Goal: Transaction & Acquisition: Purchase product/service

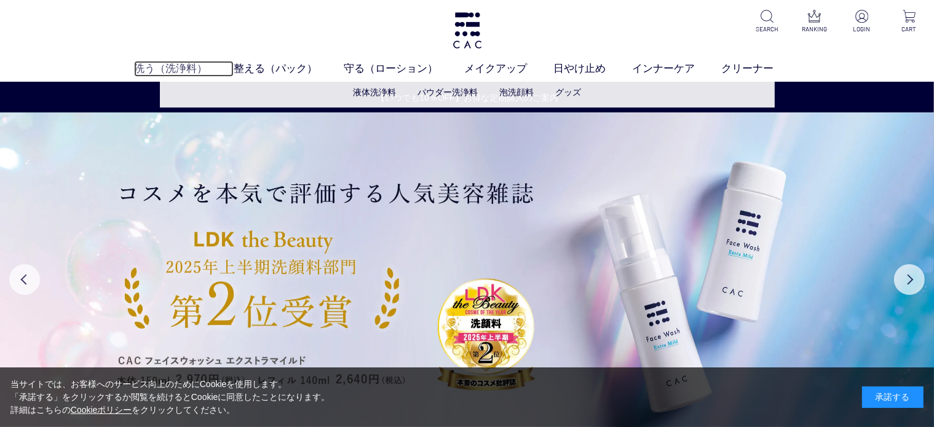
click at [160, 64] on link "洗う（洗浄料）" at bounding box center [184, 69] width 100 height 16
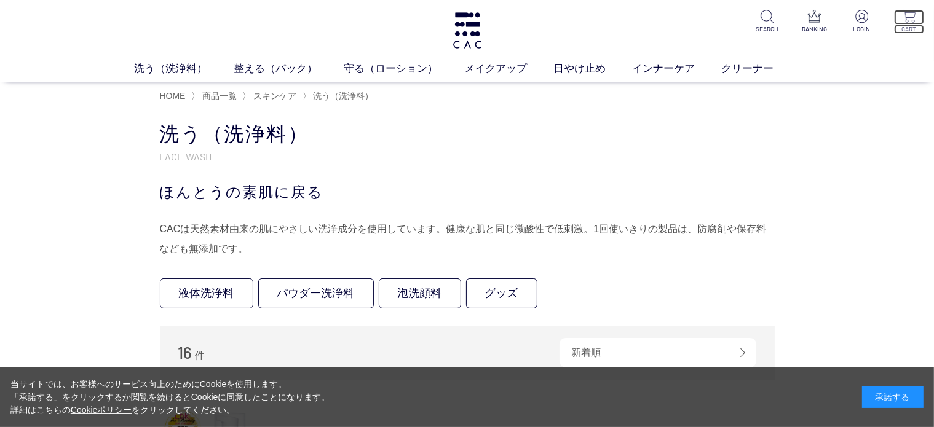
click at [909, 26] on p "CART" at bounding box center [909, 29] width 30 height 9
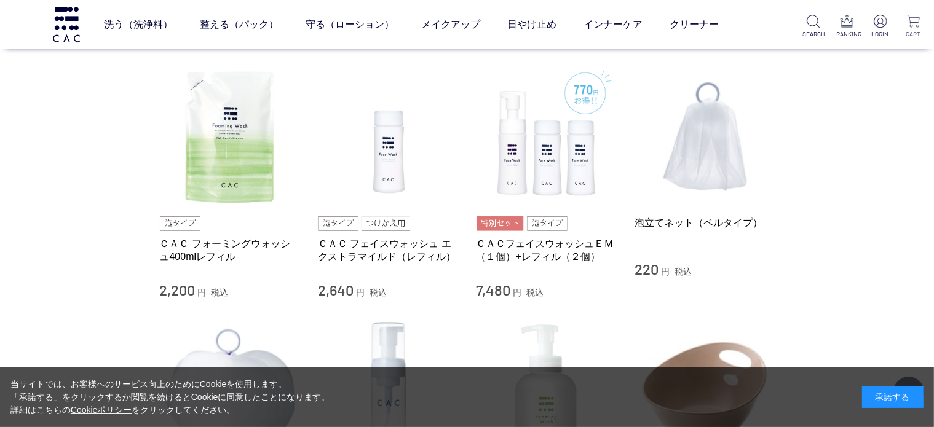
scroll to position [762, 0]
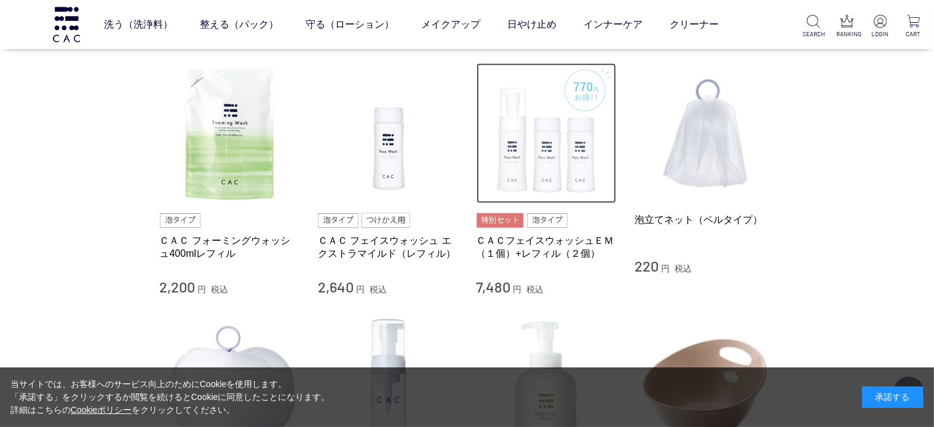
click at [552, 187] on img at bounding box center [546, 133] width 140 height 140
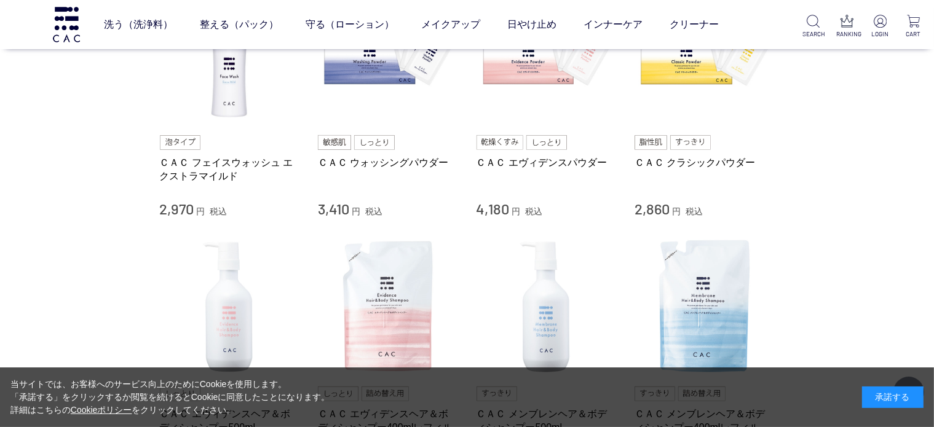
scroll to position [344, 0]
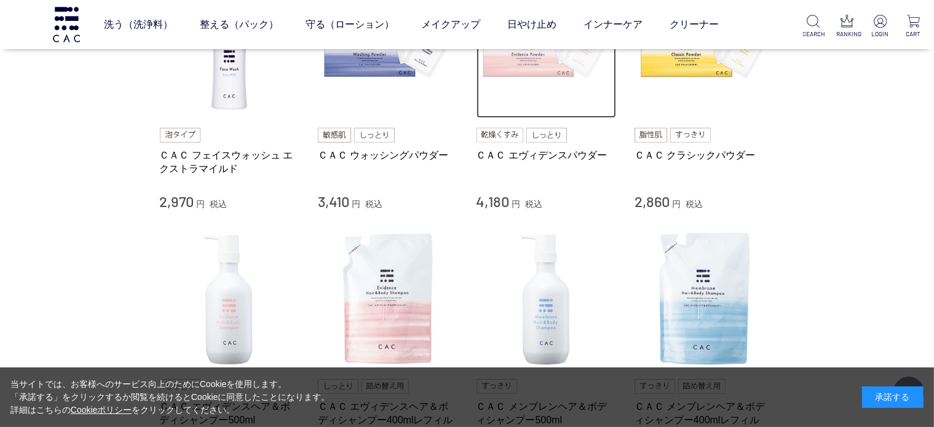
click at [520, 69] on img at bounding box center [546, 48] width 140 height 140
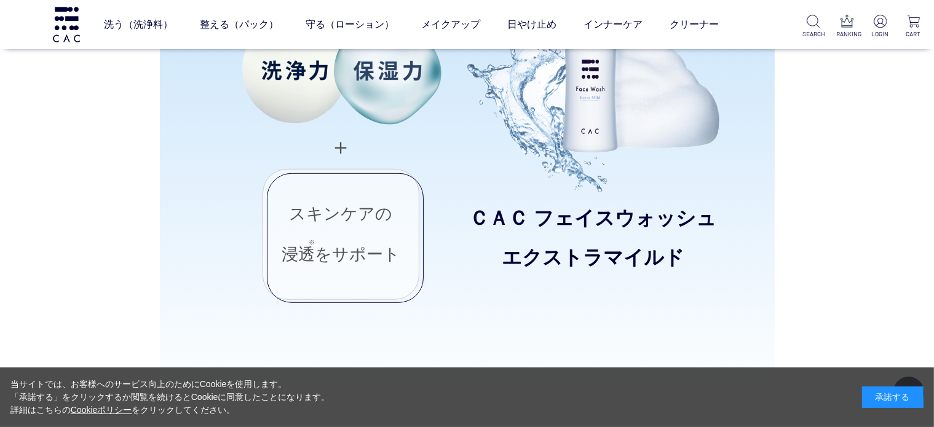
scroll to position [910, 0]
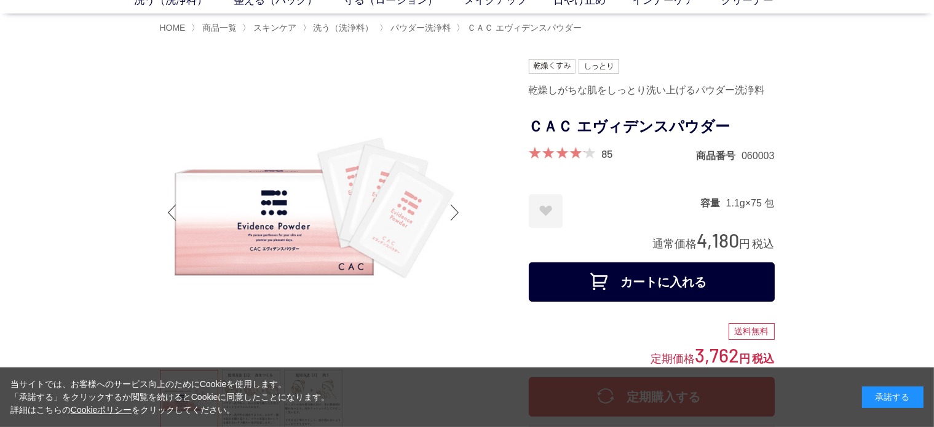
scroll to position [49, 0]
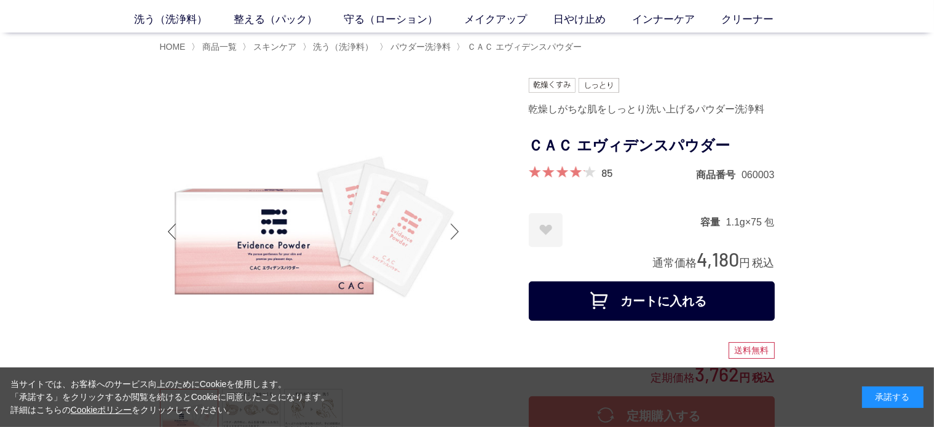
click at [649, 310] on button "カートに入れる" at bounding box center [652, 301] width 246 height 39
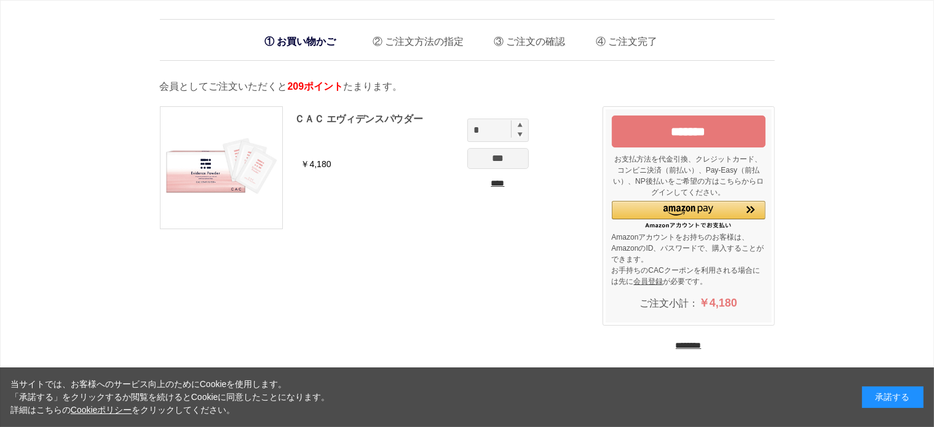
click at [521, 125] on img at bounding box center [520, 124] width 5 height 5
type input "*"
click at [500, 183] on input "****" at bounding box center [497, 183] width 61 height 13
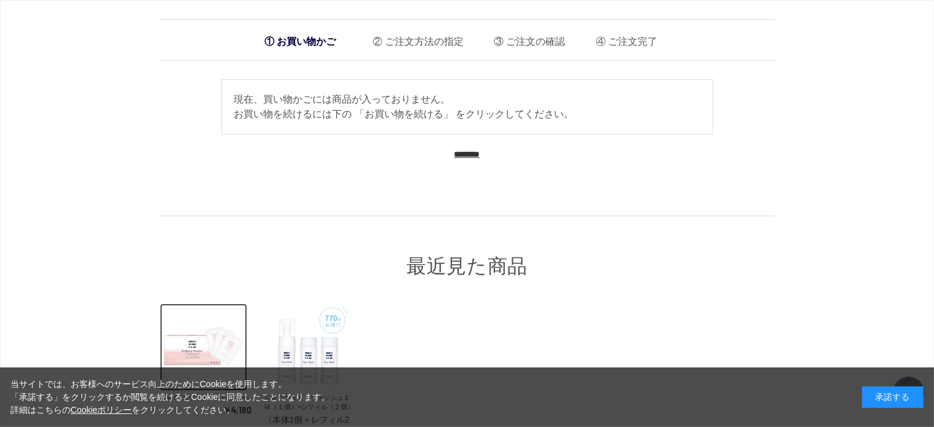
click at [194, 352] on img at bounding box center [203, 347] width 87 height 87
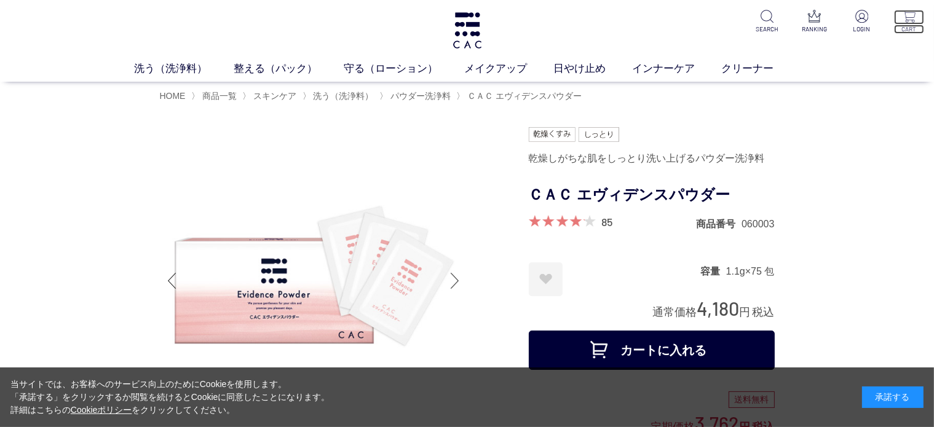
click at [908, 22] on img at bounding box center [909, 16] width 13 height 13
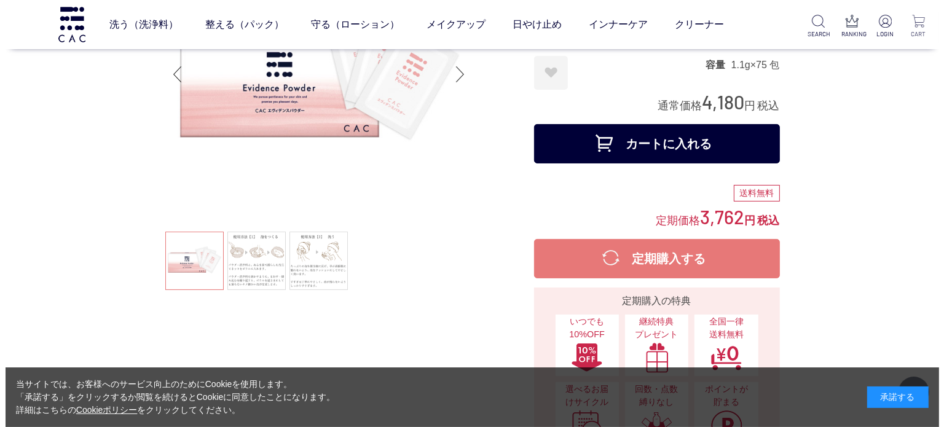
scroll to position [172, 0]
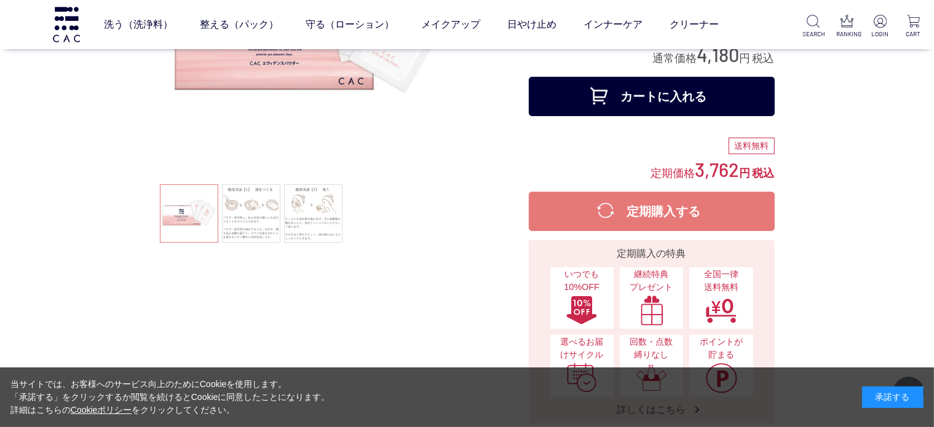
click at [662, 97] on button "カートに入れる" at bounding box center [652, 96] width 246 height 39
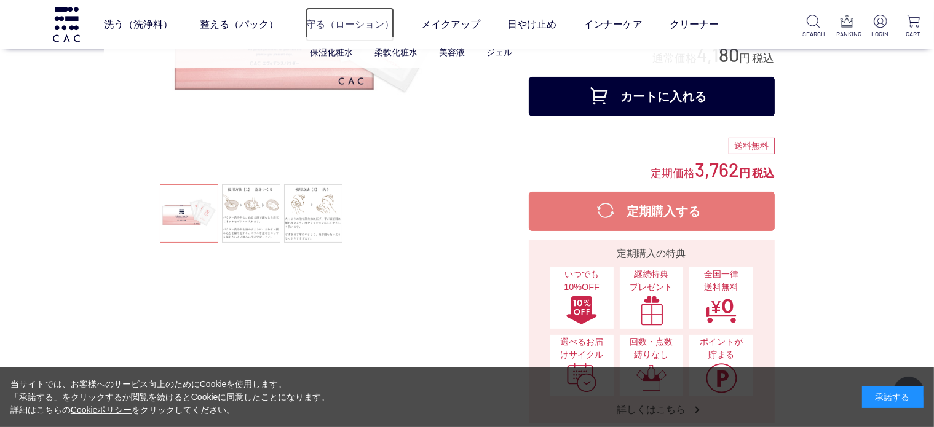
click at [357, 25] on link "守る（ローション）" at bounding box center [350, 24] width 89 height 34
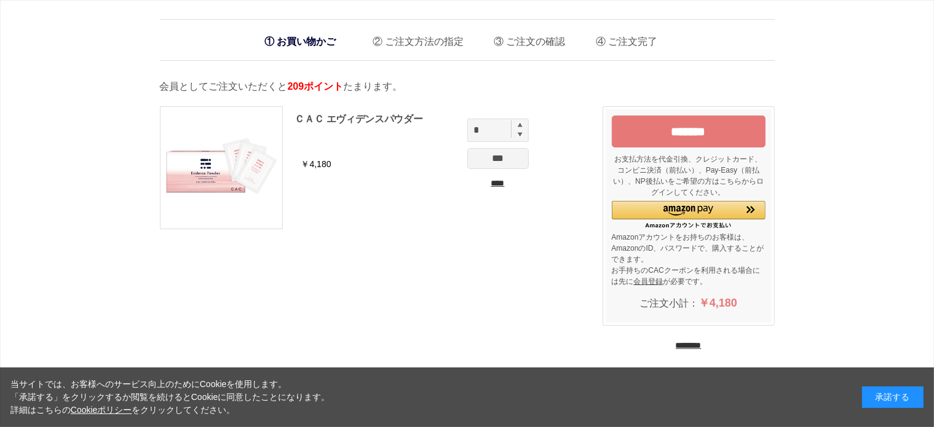
click at [520, 125] on img at bounding box center [520, 124] width 5 height 5
type input "*"
click at [505, 159] on input "***" at bounding box center [497, 158] width 61 height 21
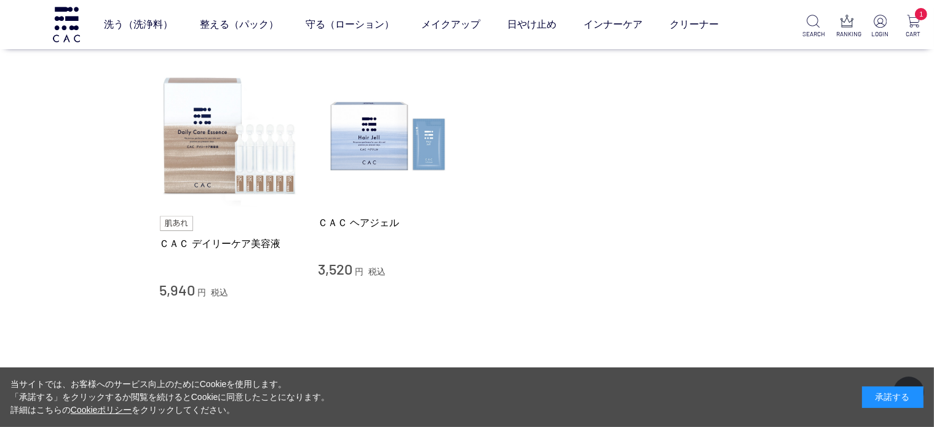
scroll to position [738, 0]
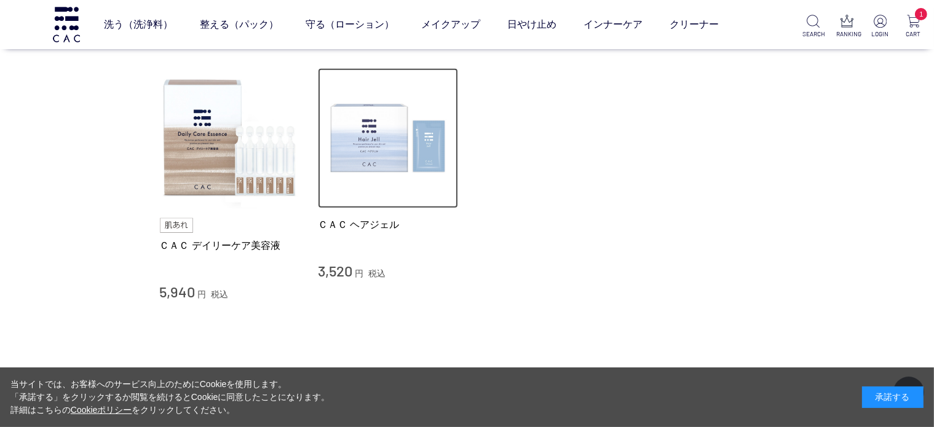
click at [422, 146] on img at bounding box center [388, 138] width 140 height 140
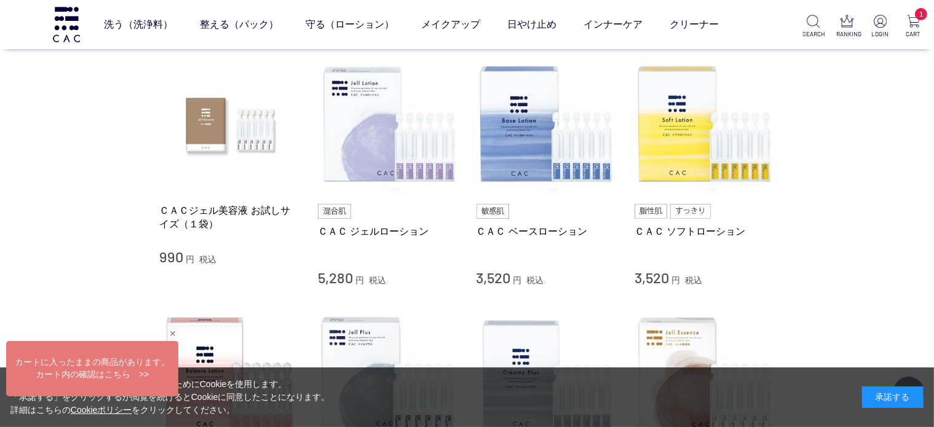
scroll to position [246, 0]
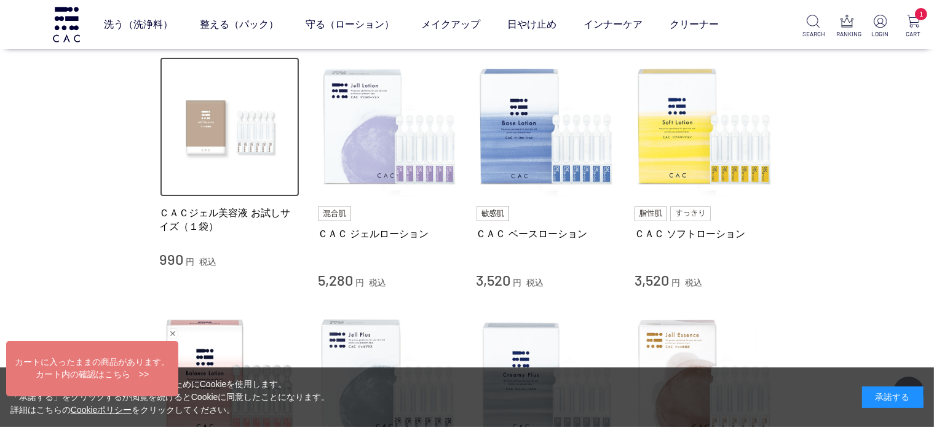
click at [261, 138] on img at bounding box center [230, 127] width 140 height 140
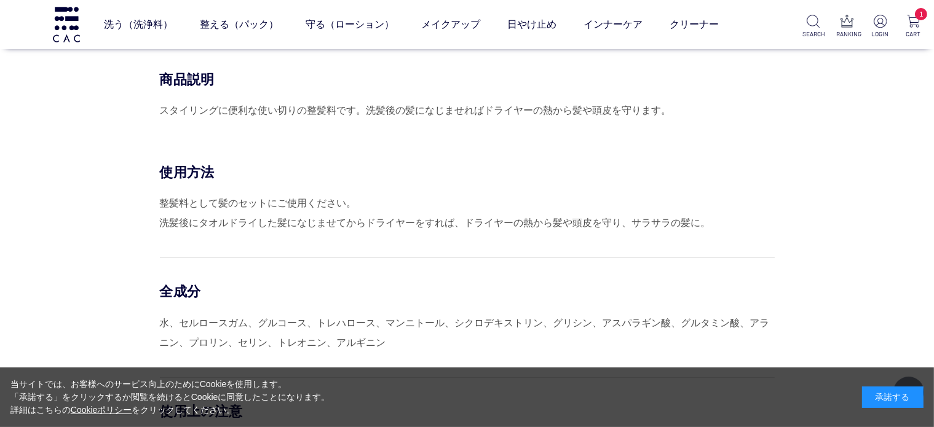
click at [422, 146] on div "商品説明 スタイリングに便利な使い切りの整髪料です。洗髪後の髪になじませればドライヤーの熱から髪や頭皮を守ります。 カートに入れる 定期購入する" at bounding box center [467, 117] width 615 height 93
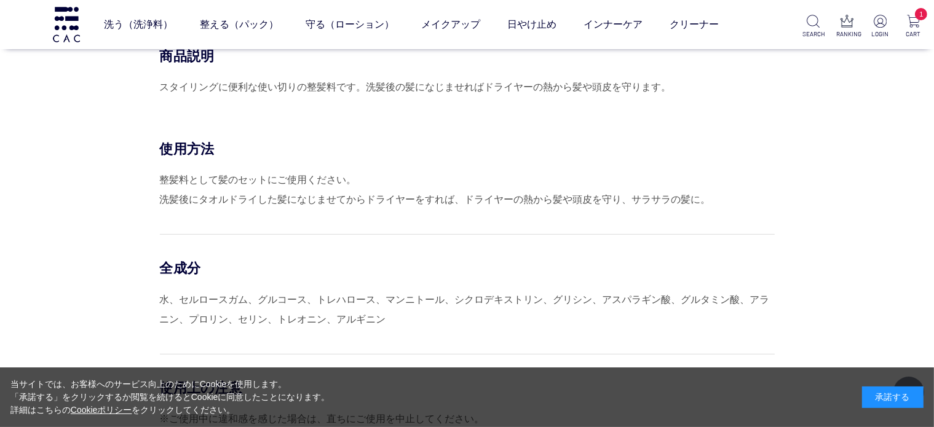
click at [422, 146] on div "商品説明 スタイリングに便利な使い切りの整髪料です。洗髪後の髪になじませればドライヤーの熱から髪や頭皮を守ります。 カートに入れる 定期購入する 使用方法 整…" at bounding box center [467, 310] width 615 height 526
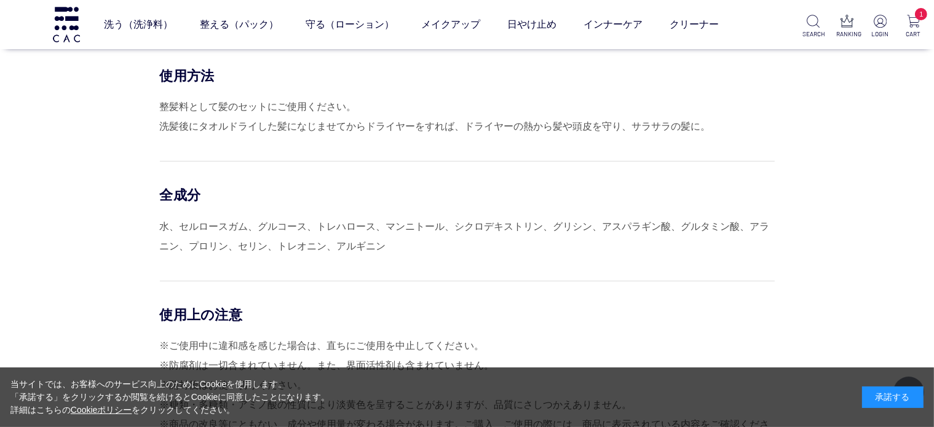
scroll to position [639, 0]
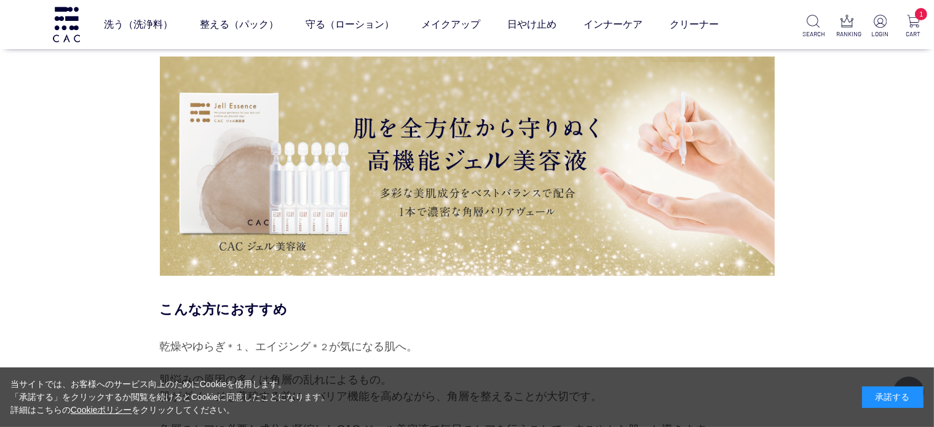
click at [261, 138] on img at bounding box center [467, 166] width 615 height 219
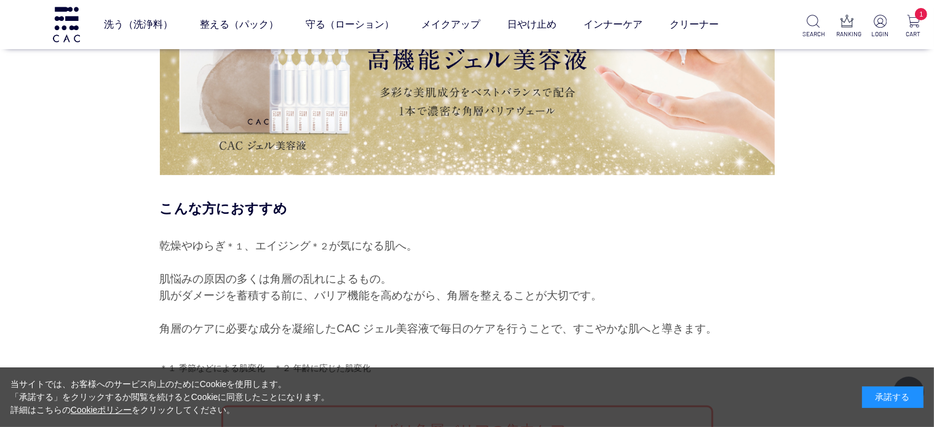
click at [261, 138] on img at bounding box center [467, 65] width 615 height 219
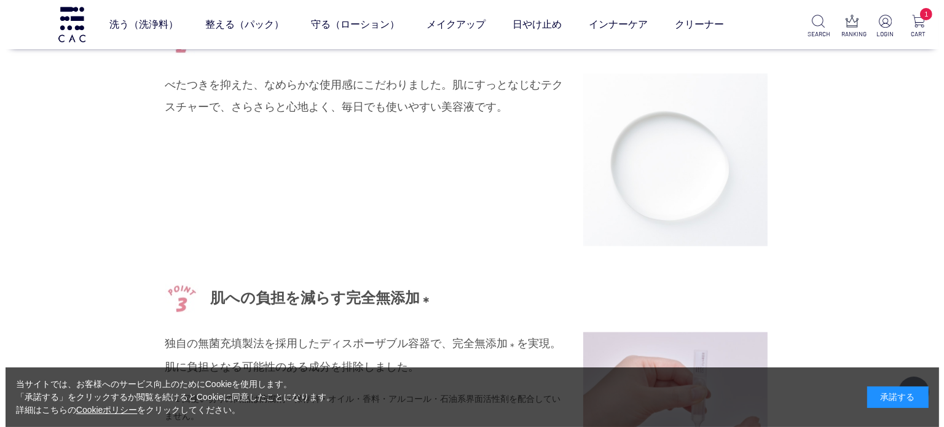
scroll to position [1967, 0]
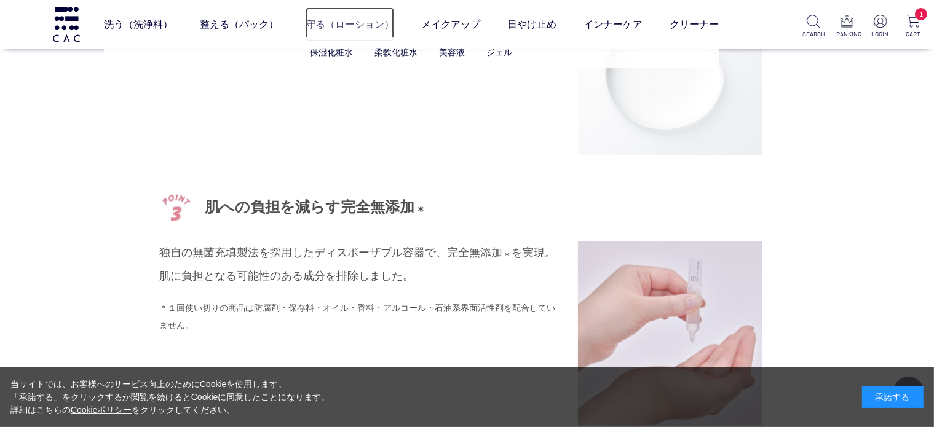
click at [366, 26] on link "守る（ローション）" at bounding box center [350, 24] width 89 height 34
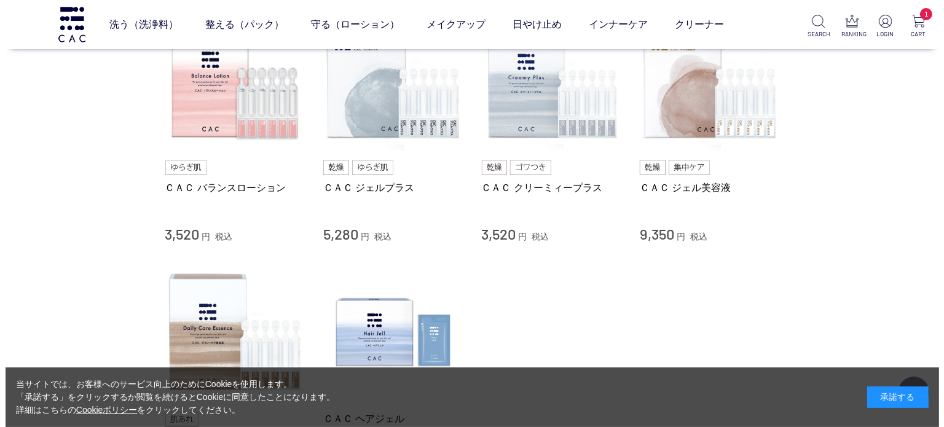
scroll to position [516, 0]
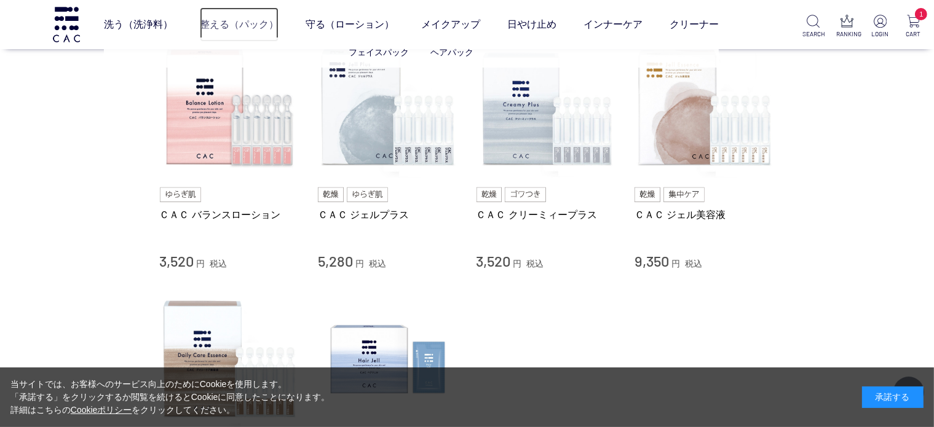
click at [242, 20] on link "整える（パック）" at bounding box center [239, 24] width 79 height 34
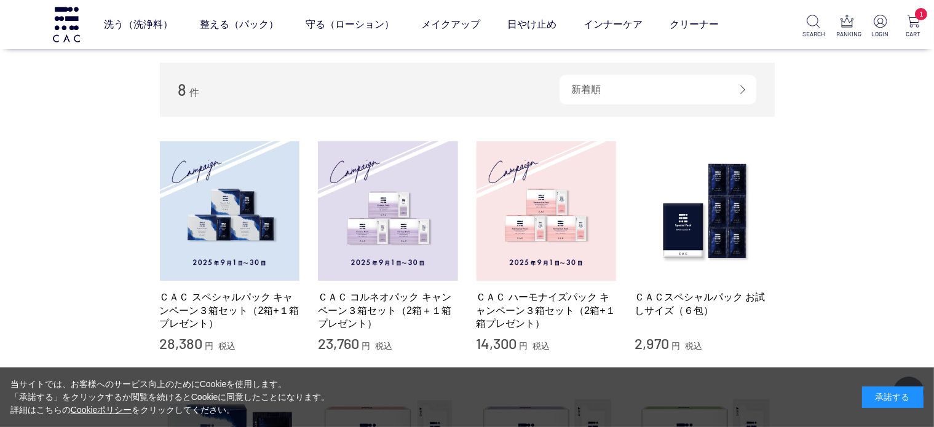
scroll to position [148, 0]
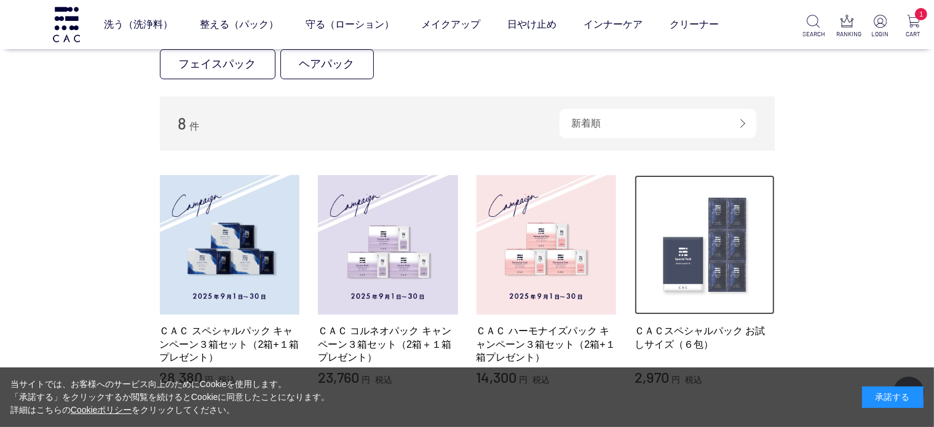
click at [701, 261] on img at bounding box center [705, 245] width 140 height 140
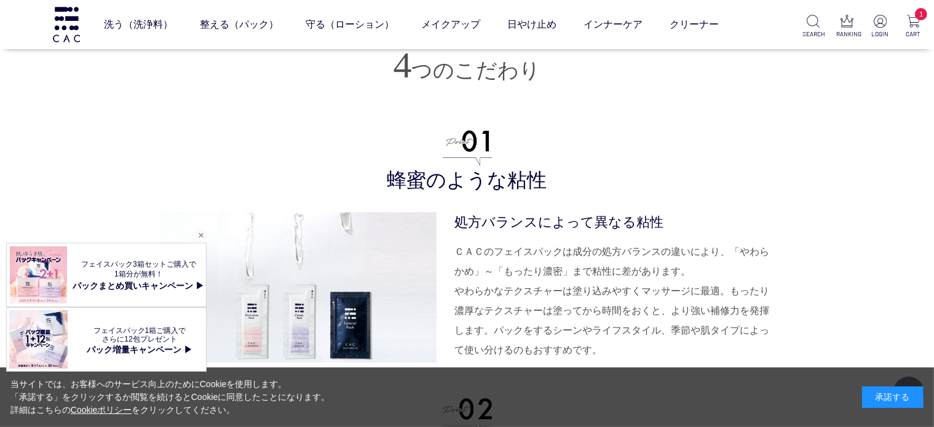
scroll to position [2533, 0]
